Goal: Check status

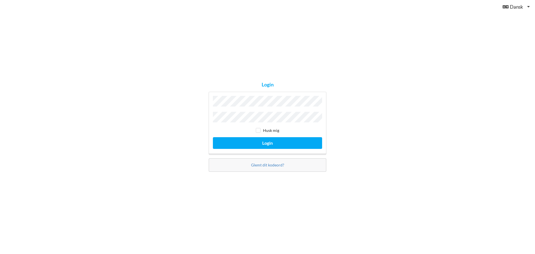
click at [213, 137] on button "Login" at bounding box center [267, 142] width 109 height 11
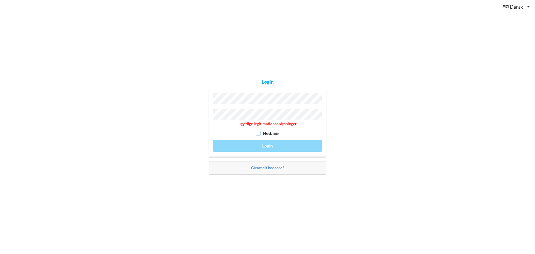
click at [261, 134] on input "checkbox" at bounding box center [258, 133] width 5 height 5
checkbox input "true"
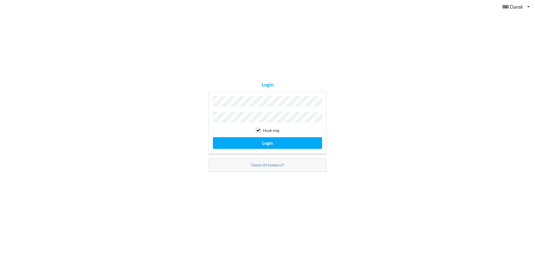
click at [213, 137] on button "Login" at bounding box center [267, 142] width 109 height 11
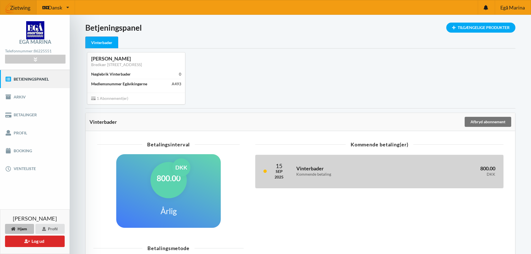
click at [347, 171] on h3 "Vinterbader Kommende betaling" at bounding box center [348, 170] width 105 height 11
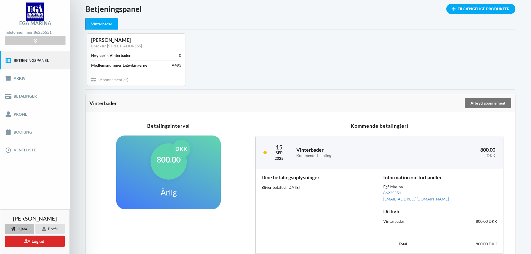
scroll to position [20, 0]
